Goal: Transaction & Acquisition: Purchase product/service

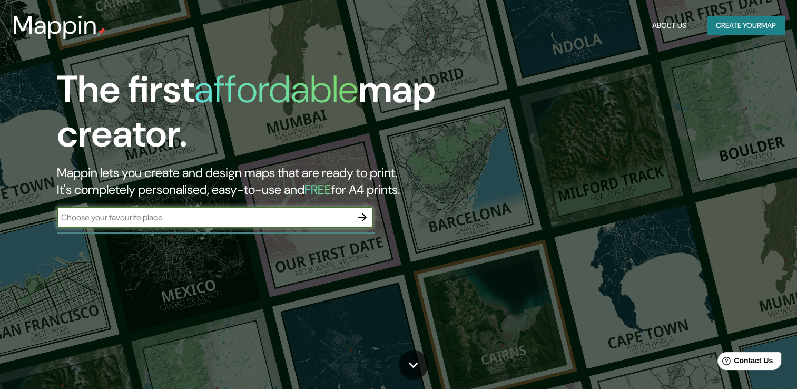
click at [275, 222] on input "text" at bounding box center [204, 217] width 295 height 12
type input "[GEOGRAPHIC_DATA]"
click at [366, 218] on icon "button" at bounding box center [362, 217] width 13 height 13
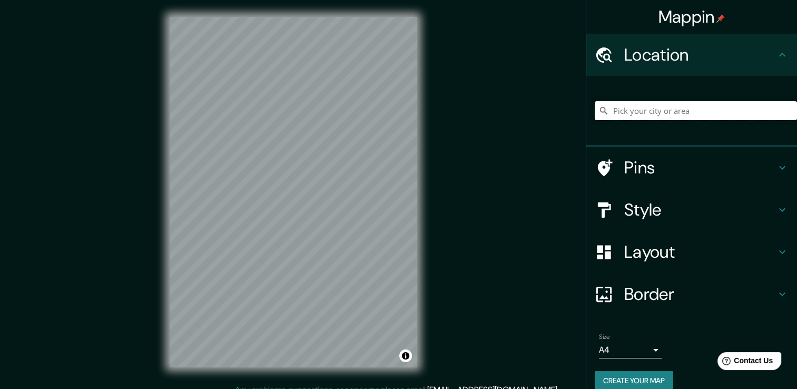
click at [622, 109] on input "Pick your city or area" at bounding box center [696, 110] width 202 height 19
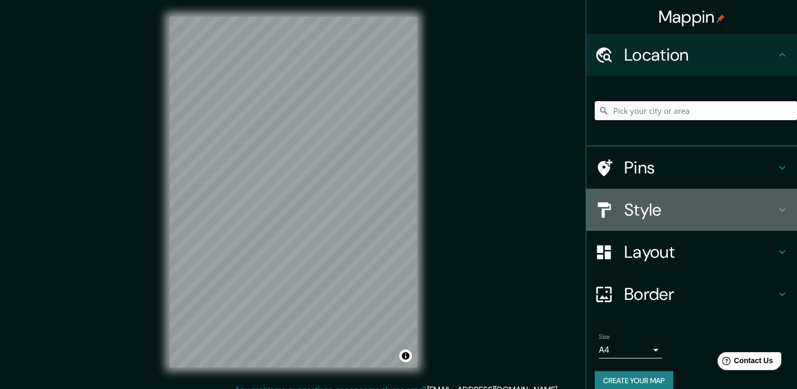
click at [631, 210] on h4 "Style" at bounding box center [701, 209] width 152 height 21
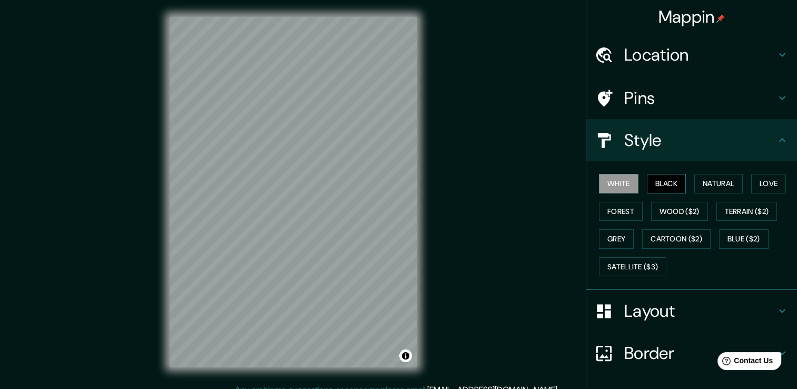
click at [649, 184] on button "Black" at bounding box center [667, 184] width 40 height 20
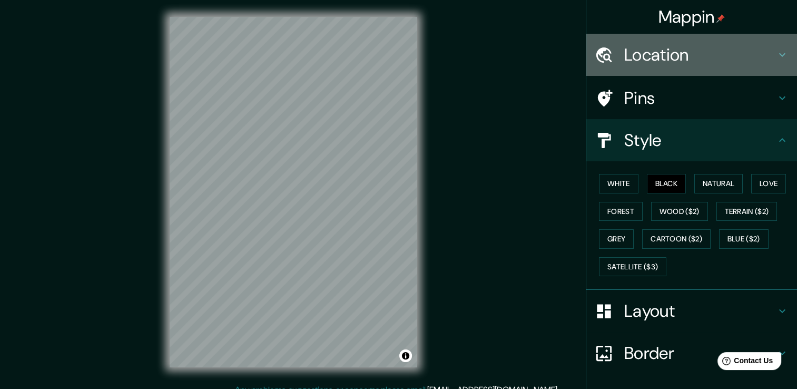
click at [669, 59] on h4 "Location" at bounding box center [701, 54] width 152 height 21
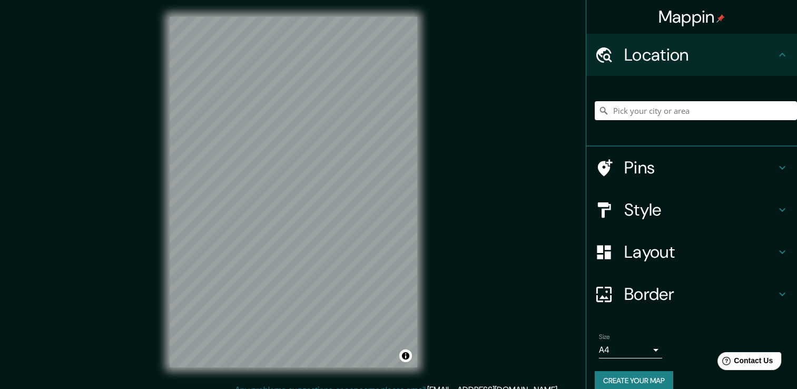
click at [646, 110] on input "Pick your city or area" at bounding box center [696, 110] width 202 height 19
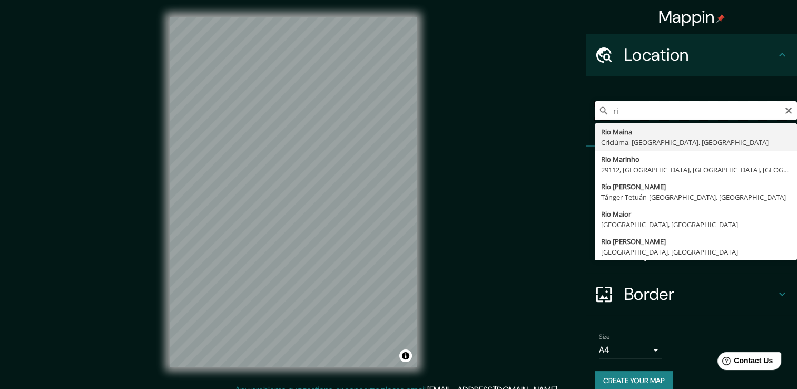
type input "r"
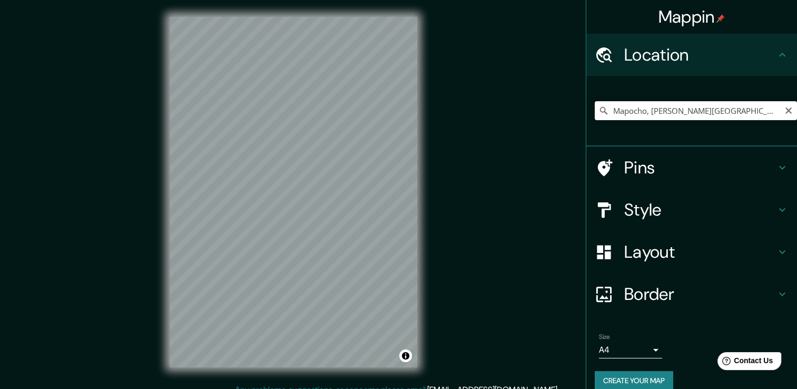
click at [636, 114] on input "Mapocho, [PERSON_NAME][GEOGRAPHIC_DATA], [GEOGRAPHIC_DATA][PERSON_NAME] 8150000…" at bounding box center [696, 110] width 202 height 19
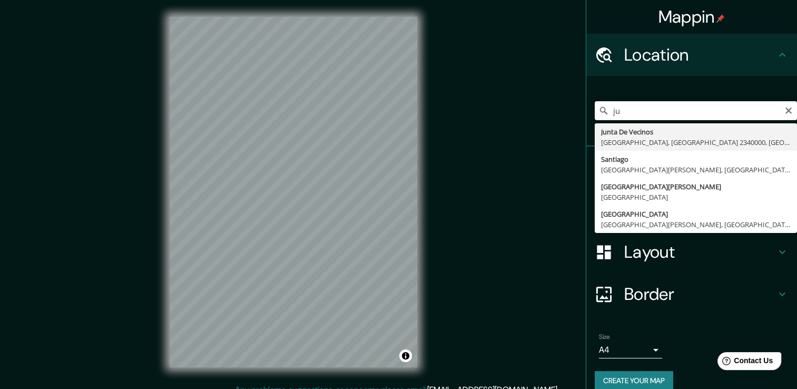
type input "j"
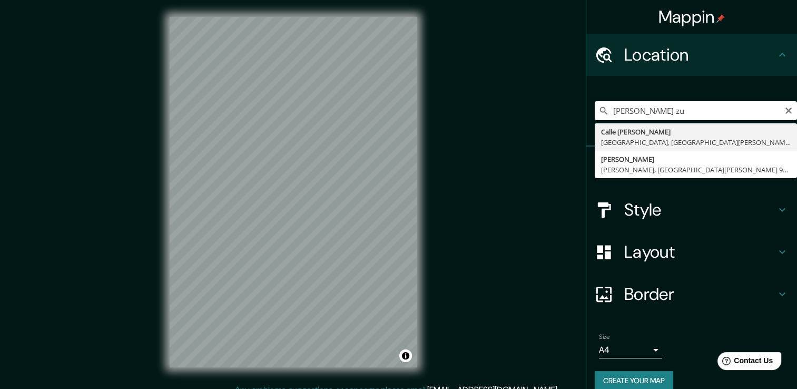
type input "[STREET_ADDRESS][PERSON_NAME][PERSON_NAME]"
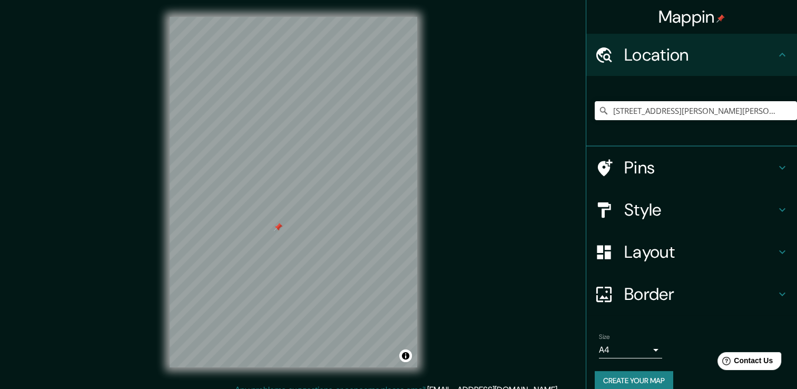
click at [276, 229] on div at bounding box center [278, 227] width 8 height 8
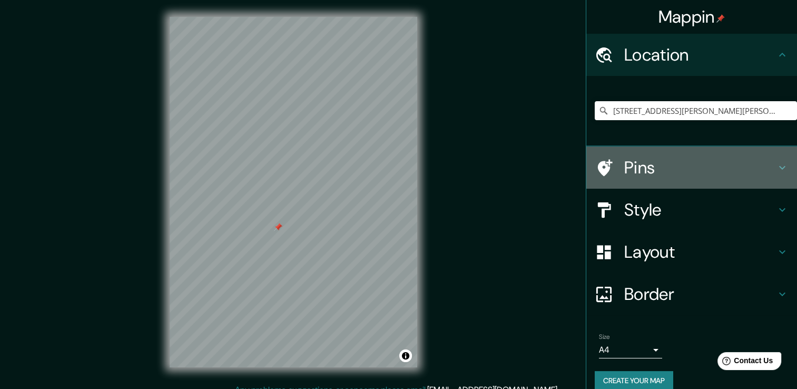
click at [626, 159] on h4 "Pins" at bounding box center [701, 167] width 152 height 21
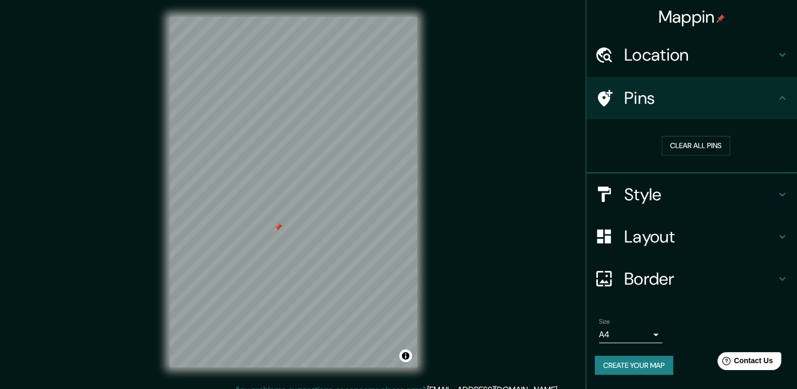
click at [633, 111] on div "Pins" at bounding box center [692, 98] width 211 height 42
click at [637, 60] on h4 "Location" at bounding box center [701, 54] width 152 height 21
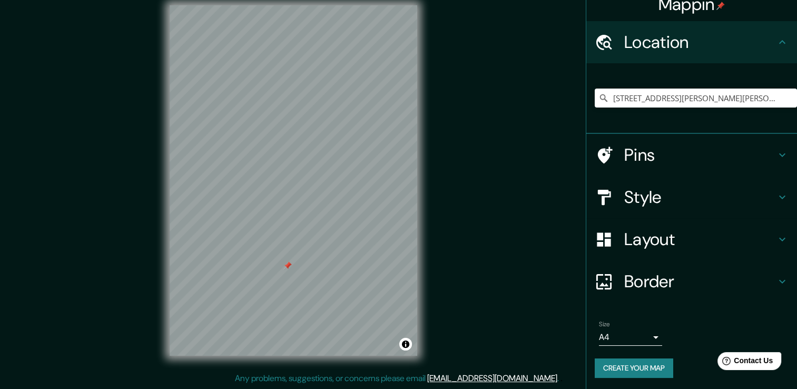
scroll to position [13, 0]
click at [780, 281] on icon at bounding box center [783, 281] width 6 height 4
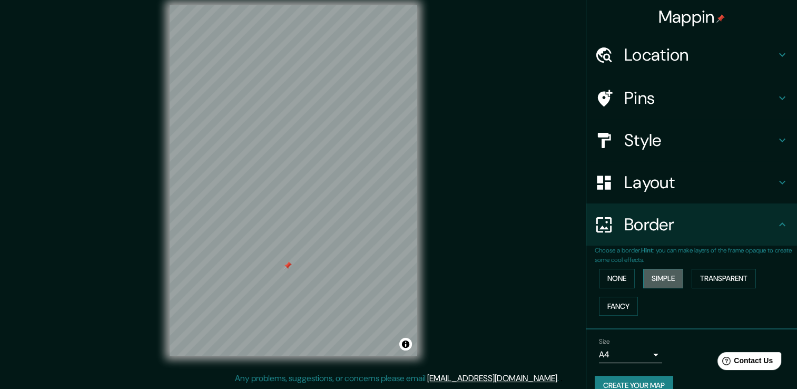
click at [675, 277] on button "Simple" at bounding box center [664, 279] width 40 height 20
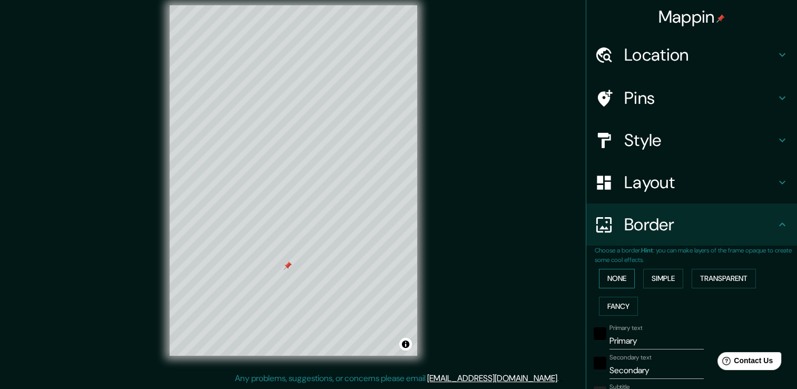
click at [615, 277] on button "None" at bounding box center [617, 279] width 36 height 20
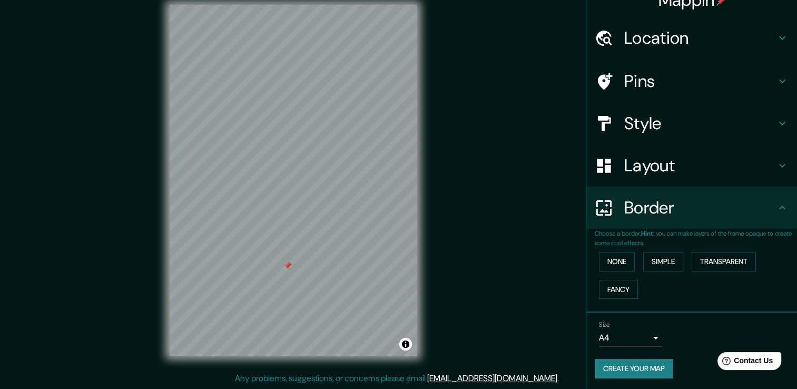
scroll to position [17, 0]
click at [626, 339] on body "Mappin Location [STREET_ADDRESS][PERSON_NAME][PERSON_NAME] Pins Style Layout Bo…" at bounding box center [398, 182] width 797 height 389
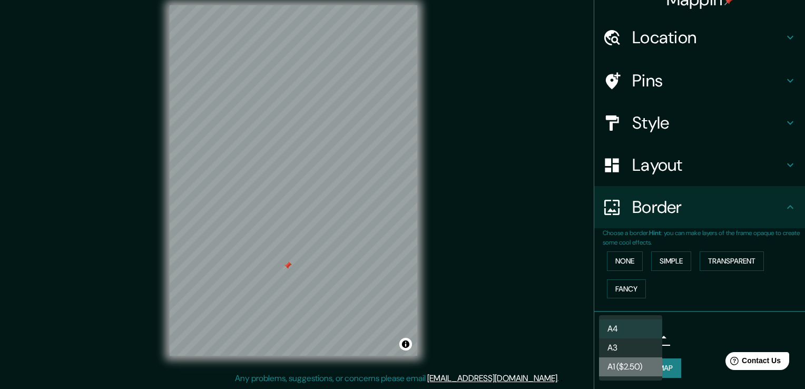
click at [630, 363] on li "A1 ($2.50)" at bounding box center [630, 366] width 63 height 19
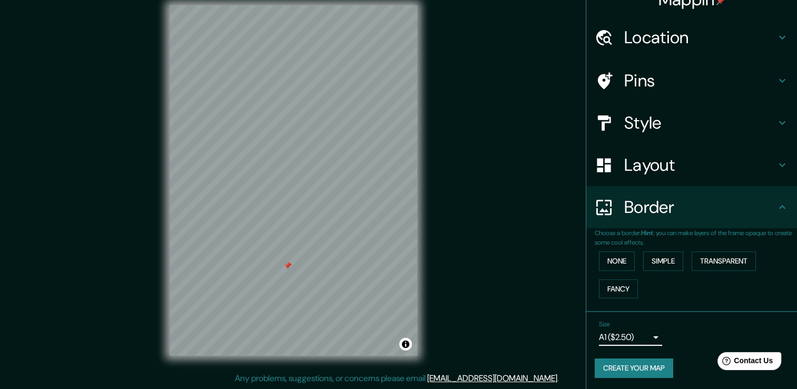
click at [615, 337] on body "Mappin Location [STREET_ADDRESS][PERSON_NAME][PERSON_NAME] Pins Style Layout Bo…" at bounding box center [398, 182] width 797 height 389
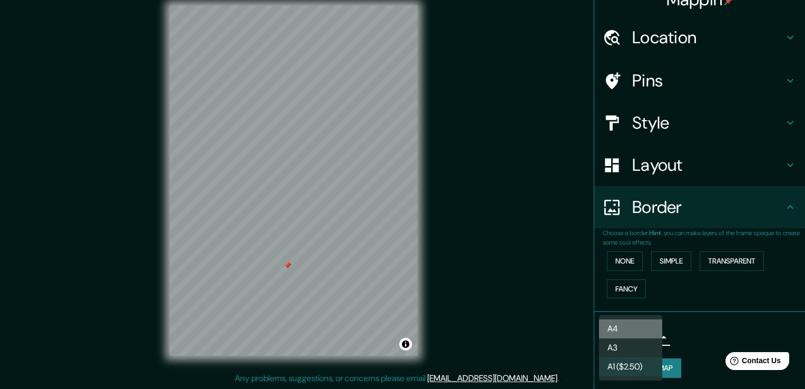
click at [622, 334] on li "A4" at bounding box center [630, 328] width 63 height 19
type input "single"
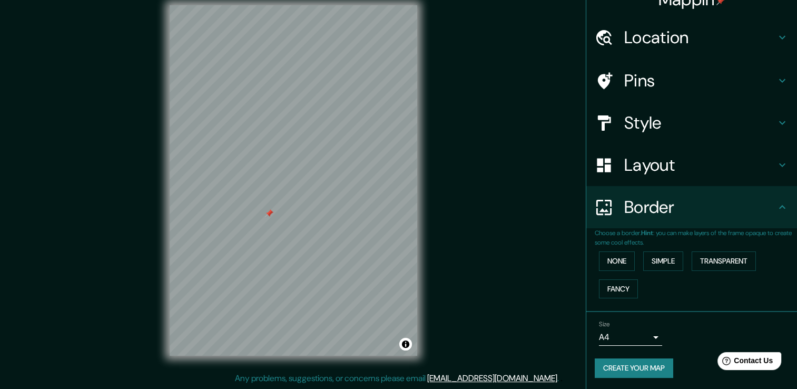
click at [633, 362] on button "Create your map" at bounding box center [634, 368] width 79 height 20
click at [632, 170] on h4 "Layout" at bounding box center [701, 164] width 152 height 21
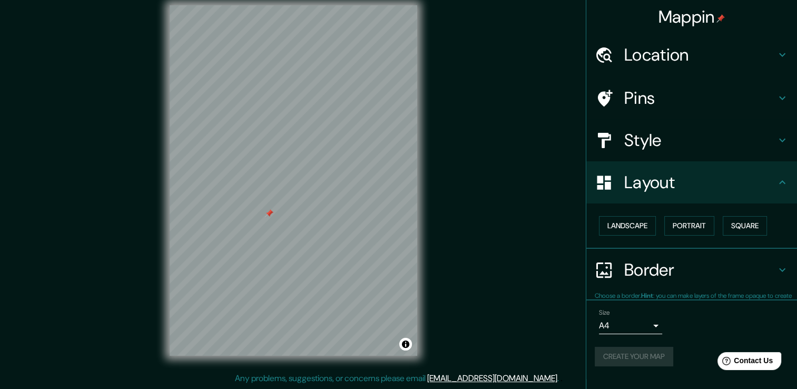
scroll to position [0, 0]
click at [639, 227] on button "Landscape" at bounding box center [627, 226] width 57 height 20
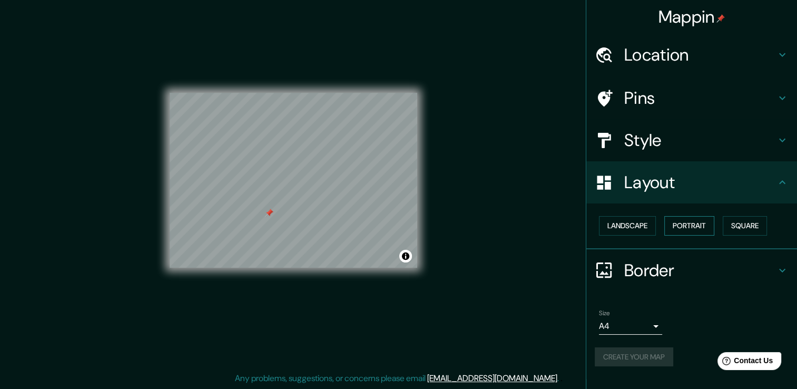
click at [688, 233] on button "Portrait" at bounding box center [690, 226] width 50 height 20
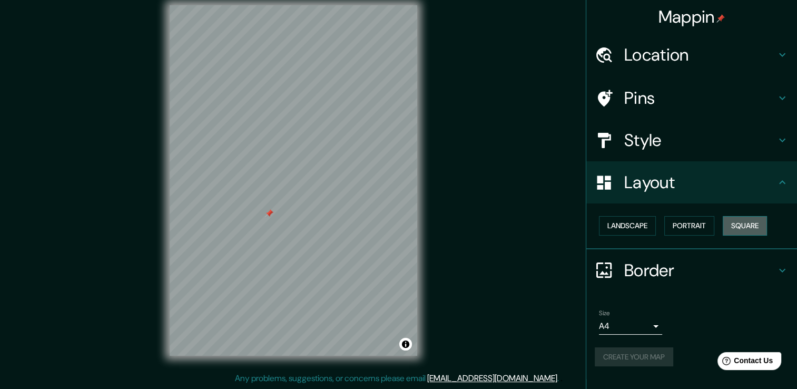
click at [761, 229] on button "Square" at bounding box center [745, 226] width 44 height 20
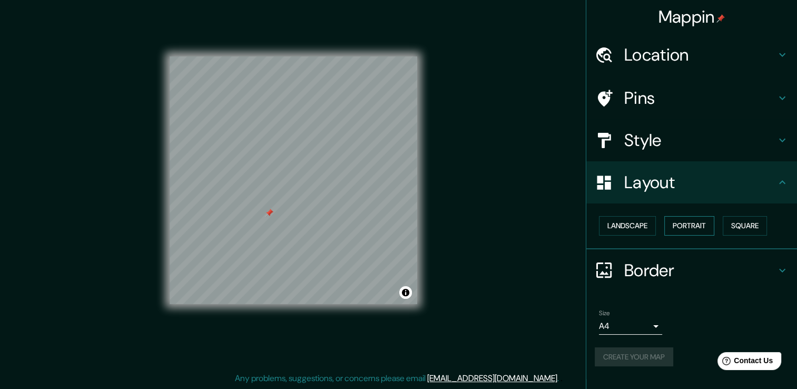
click at [694, 224] on button "Portrait" at bounding box center [690, 226] width 50 height 20
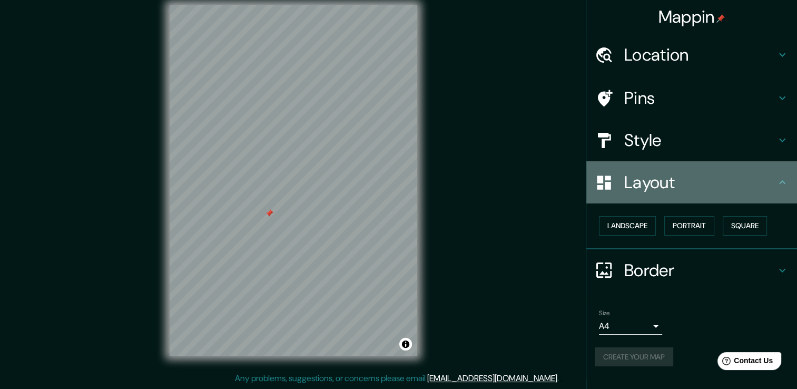
click at [669, 185] on h4 "Layout" at bounding box center [701, 182] width 152 height 21
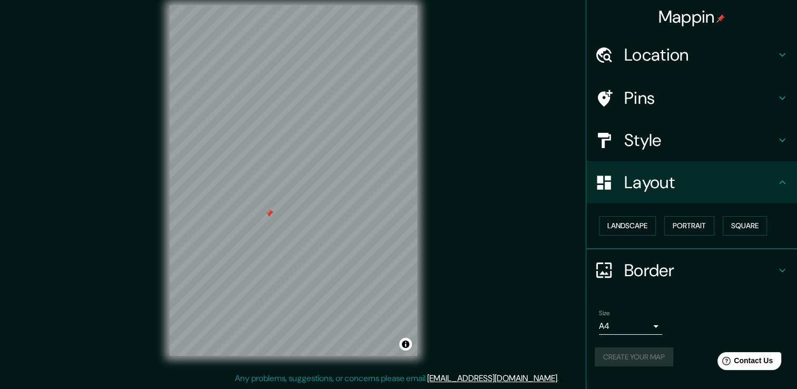
click at [656, 136] on h4 "Style" at bounding box center [701, 140] width 152 height 21
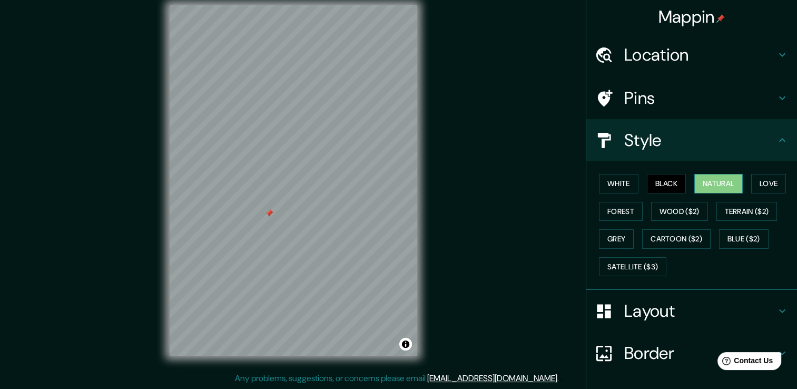
click at [695, 191] on button "Natural" at bounding box center [719, 184] width 48 height 20
click at [758, 190] on button "Love" at bounding box center [769, 184] width 35 height 20
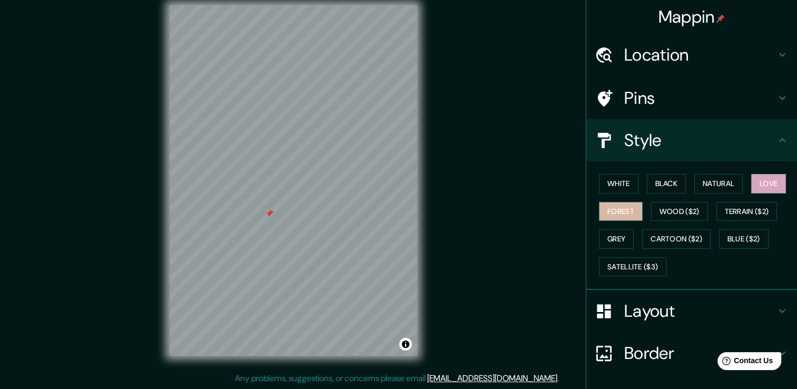
click at [627, 202] on button "Forest" at bounding box center [621, 212] width 44 height 20
click at [651, 209] on button "Wood ($2)" at bounding box center [679, 212] width 57 height 20
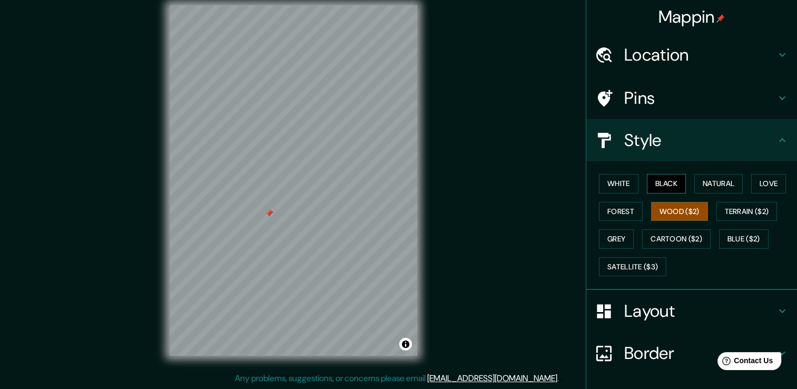
click at [655, 183] on button "Black" at bounding box center [667, 184] width 40 height 20
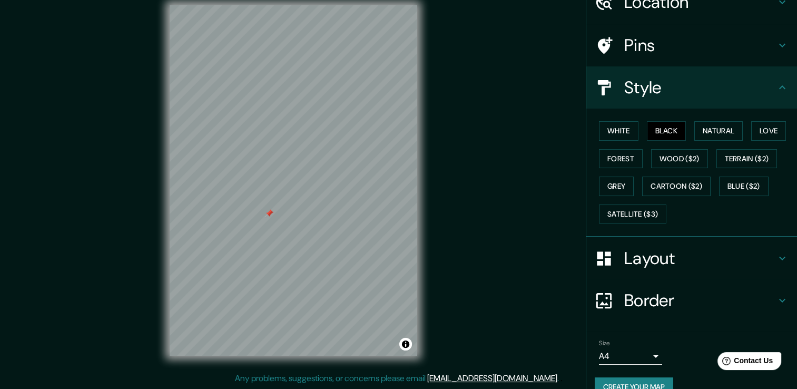
scroll to position [71, 0]
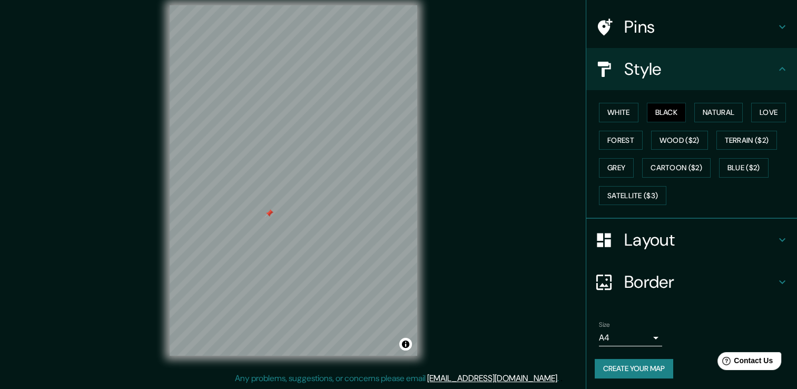
click at [474, 266] on div "Mappin Location [STREET_ADDRESS][PERSON_NAME][PERSON_NAME] Pins Style White Bla…" at bounding box center [398, 188] width 797 height 401
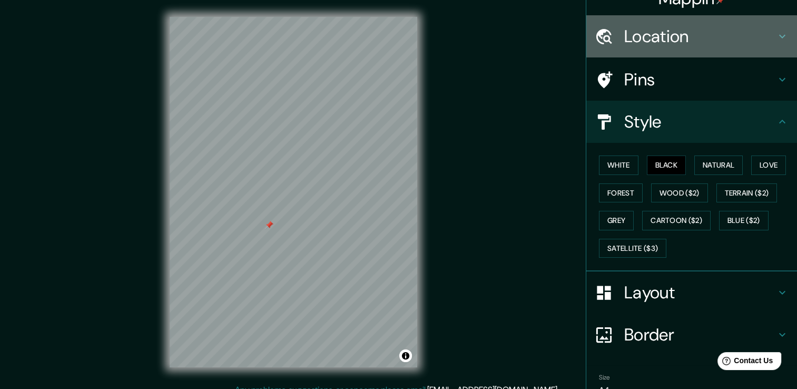
click at [691, 41] on h4 "Location" at bounding box center [701, 36] width 152 height 21
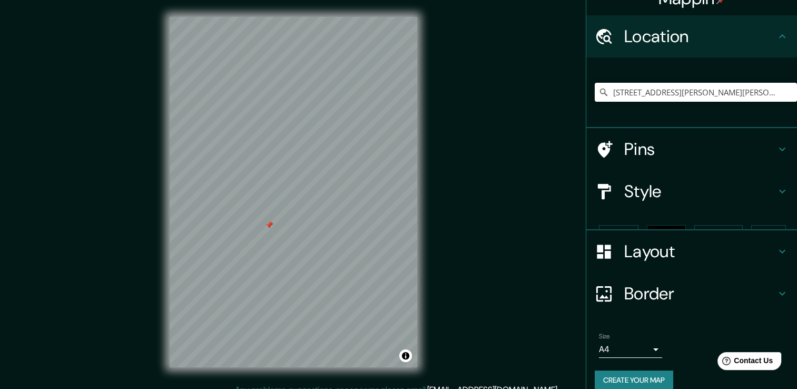
scroll to position [13, 0]
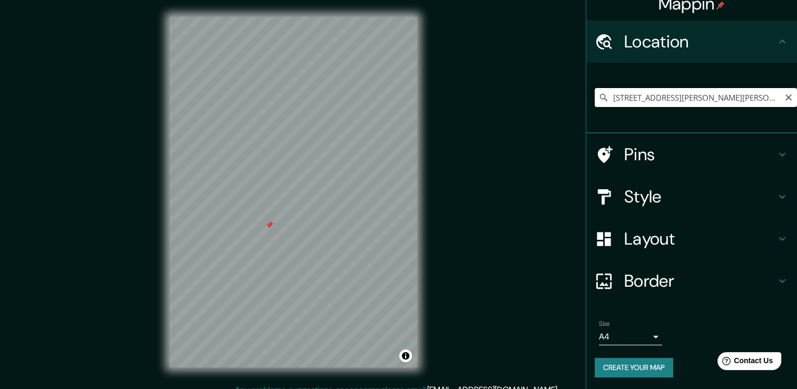
click at [757, 104] on input "[STREET_ADDRESS][PERSON_NAME][PERSON_NAME]" at bounding box center [696, 97] width 202 height 19
click at [746, 100] on input "[STREET_ADDRESS][PERSON_NAME][PERSON_NAME]" at bounding box center [696, 97] width 202 height 19
